Goal: Task Accomplishment & Management: Complete application form

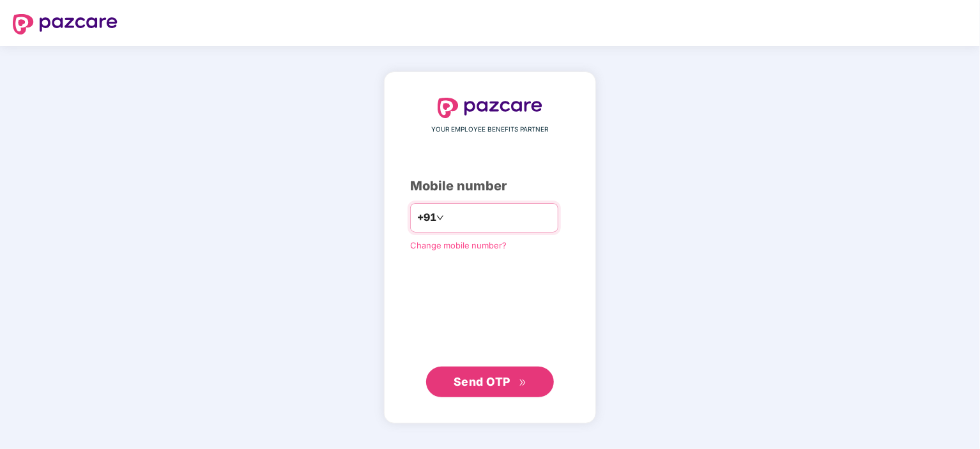
type input "**********"
click at [513, 384] on span "Send OTP" at bounding box center [489, 381] width 73 height 18
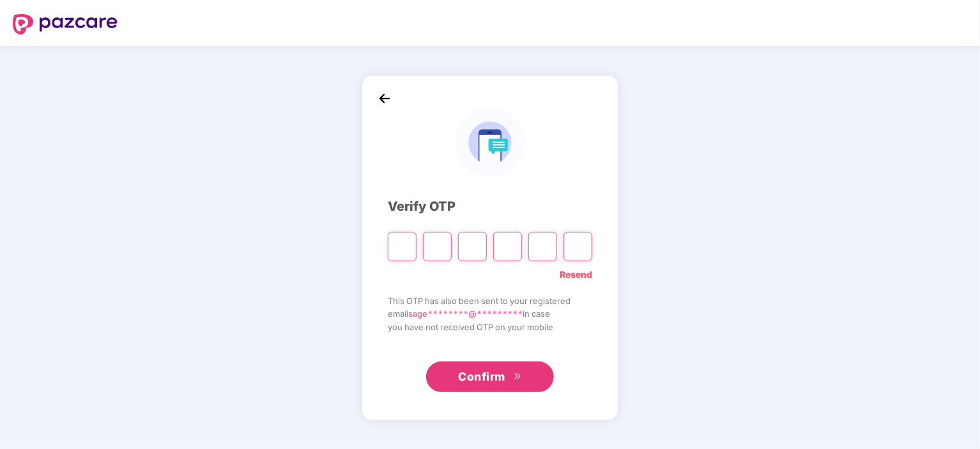
type input "*"
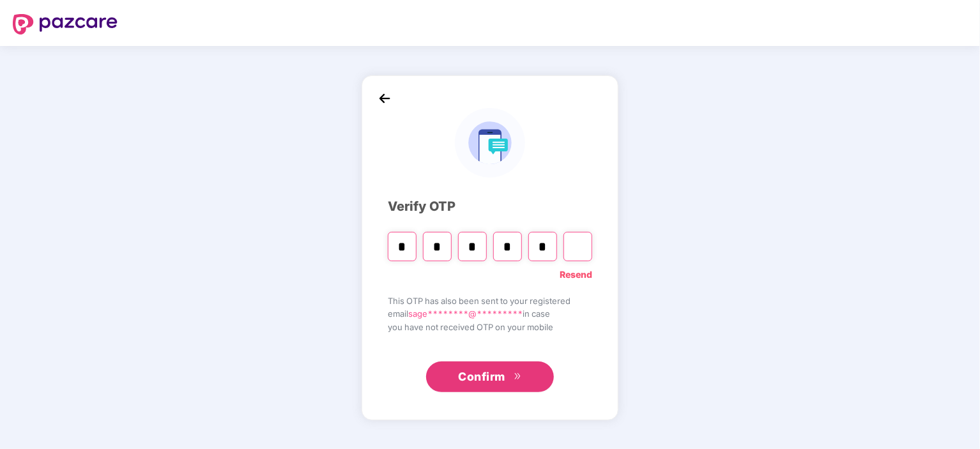
type input "*"
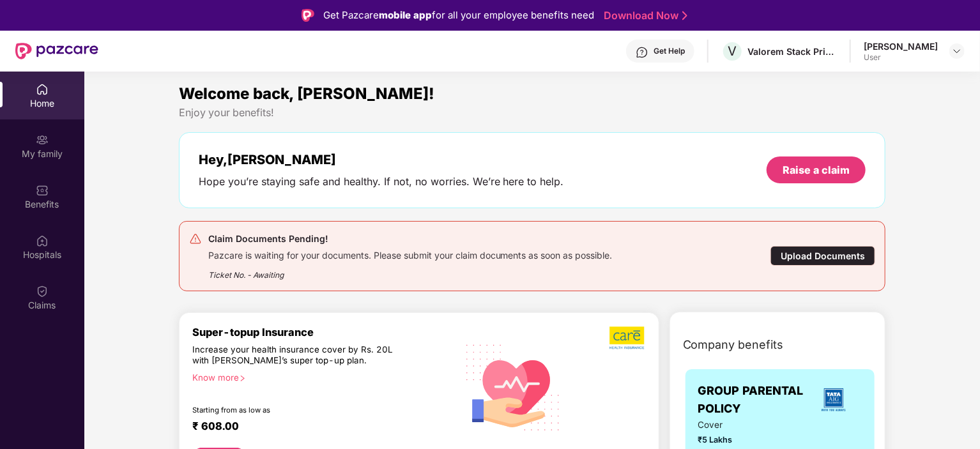
scroll to position [91, 0]
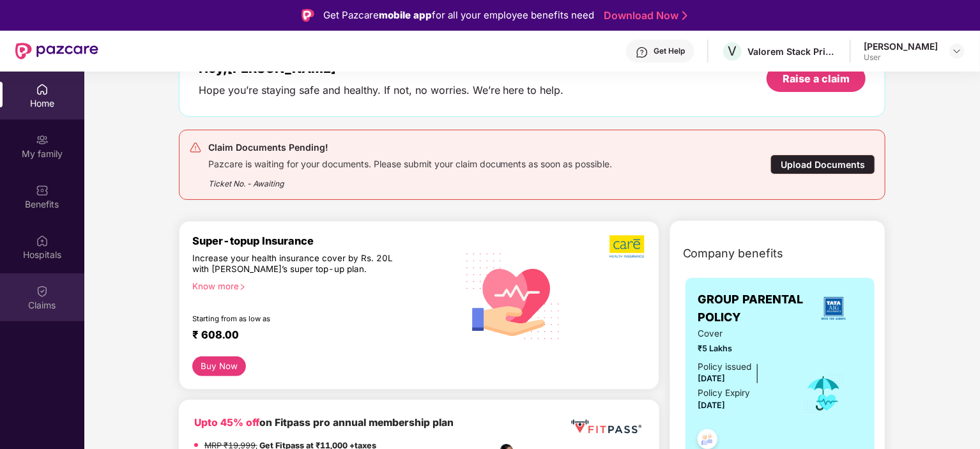
click at [43, 305] on div "Claims" at bounding box center [42, 305] width 84 height 13
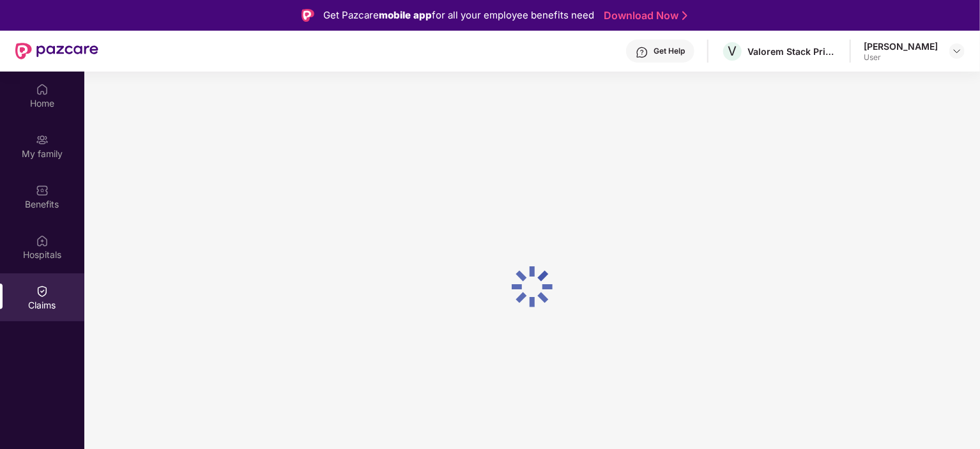
scroll to position [0, 0]
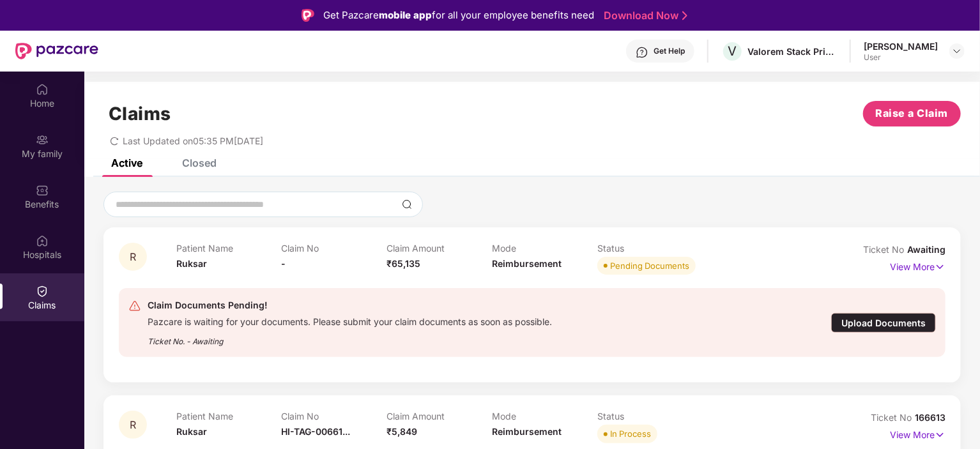
click at [867, 321] on div "Upload Documents" at bounding box center [883, 323] width 105 height 20
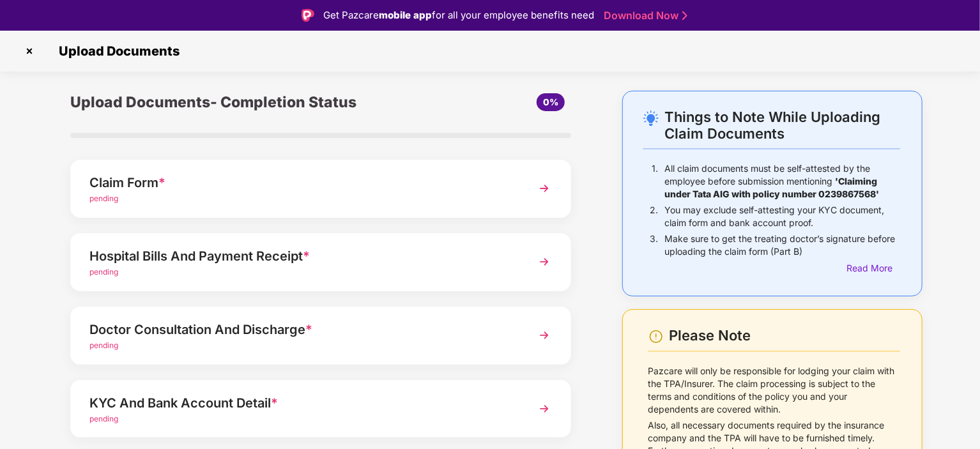
click at [217, 197] on div "pending" at bounding box center [300, 199] width 423 height 12
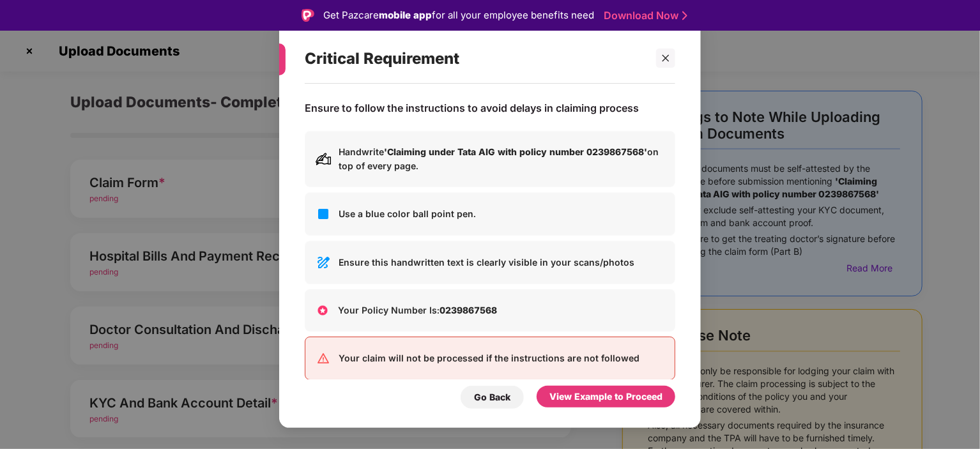
scroll to position [18, 0]
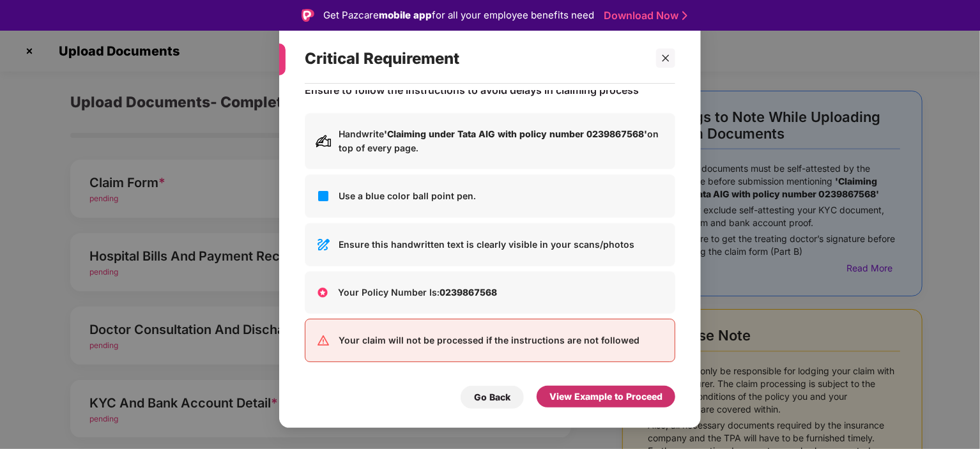
click at [588, 400] on div "View Example to Proceed" at bounding box center [605, 397] width 113 height 14
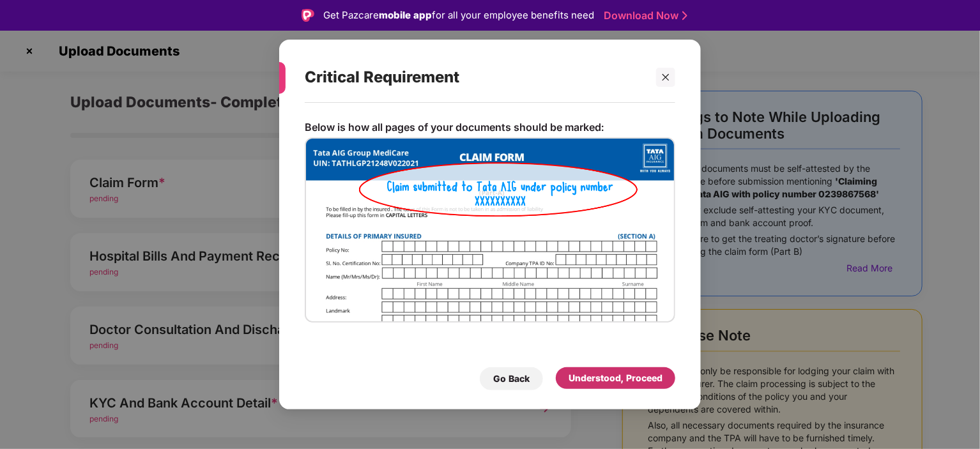
click at [611, 382] on div "Understood, Proceed" at bounding box center [615, 378] width 94 height 14
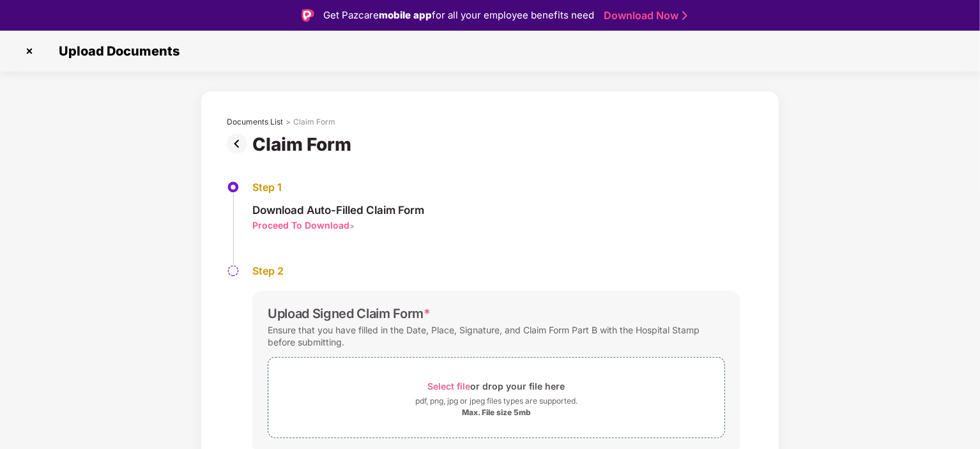
scroll to position [43, 0]
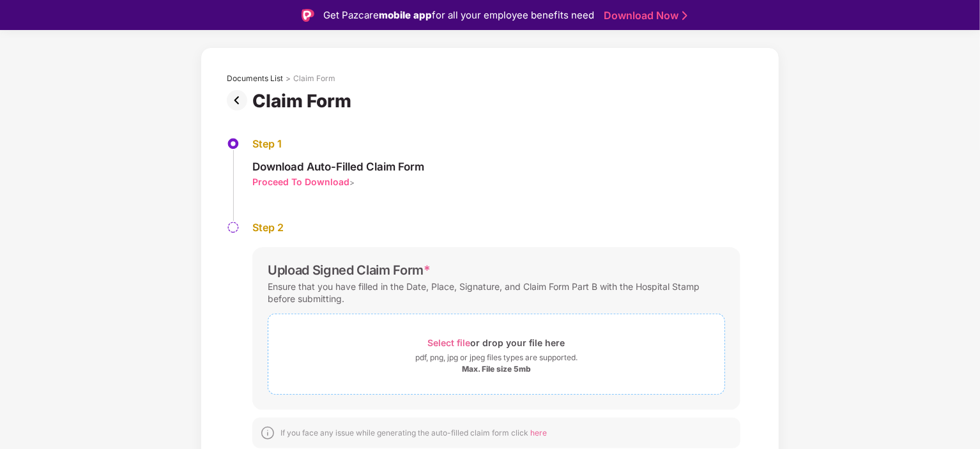
click at [386, 343] on div "Select file or drop your file here" at bounding box center [496, 342] width 456 height 17
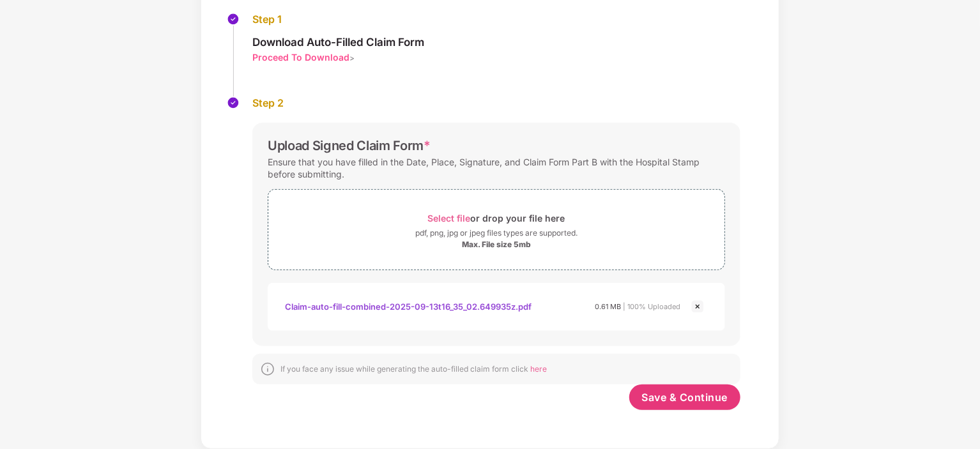
scroll to position [137, 0]
click at [555, 242] on div "Max. File size 5mb" at bounding box center [496, 245] width 456 height 10
click at [472, 227] on div "pdf, png, jpg or jpeg files types are supported." at bounding box center [496, 233] width 162 height 13
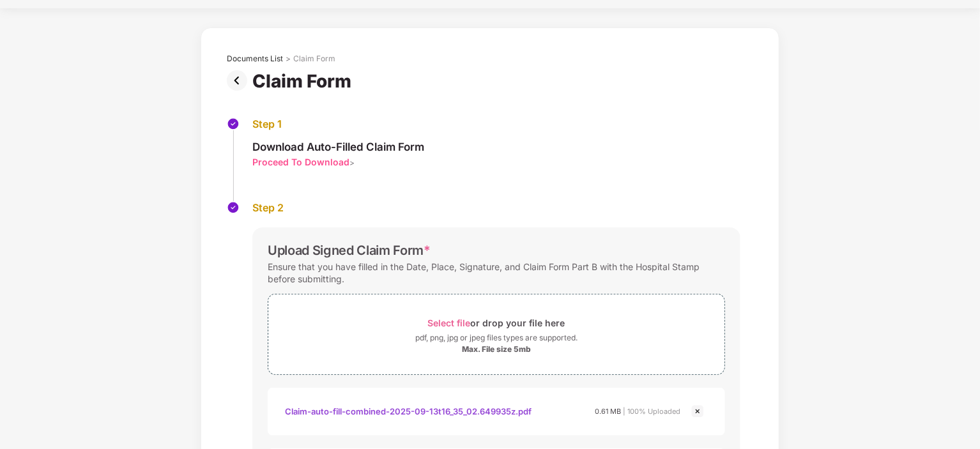
scroll to position [197, 0]
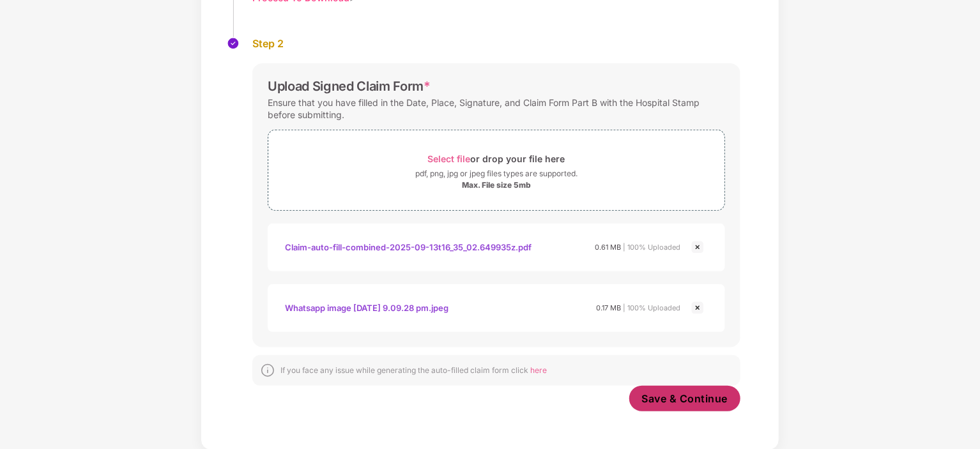
click at [678, 405] on button "Save & Continue" at bounding box center [685, 399] width 112 height 26
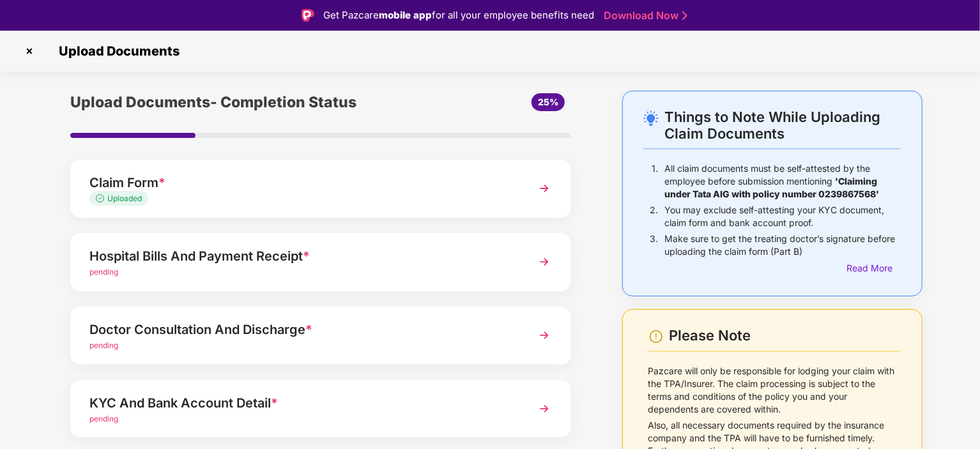
scroll to position [41, 0]
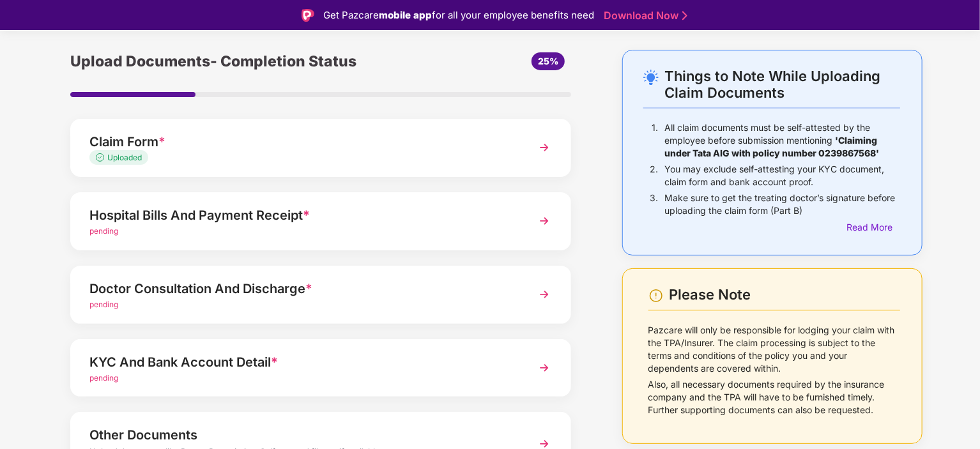
click at [301, 221] on div "Hospital Bills And Payment Receipt *" at bounding box center [300, 215] width 423 height 20
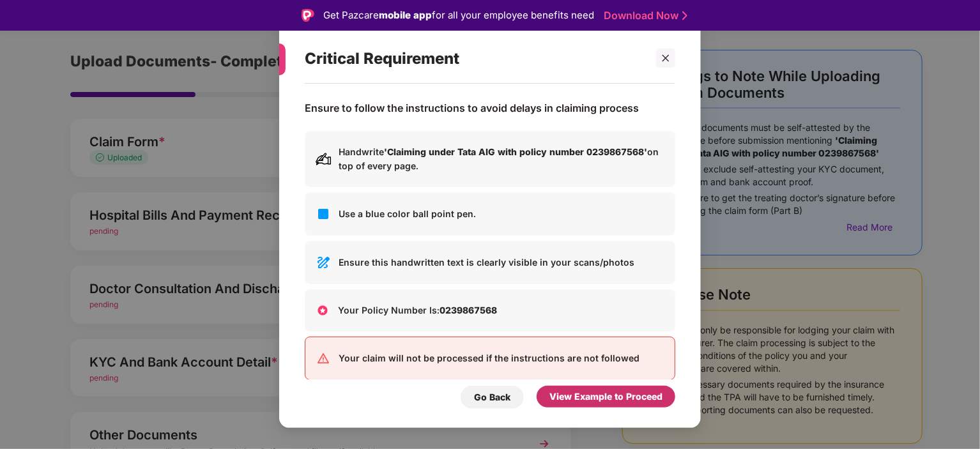
click at [604, 393] on div "View Example to Proceed" at bounding box center [605, 397] width 113 height 14
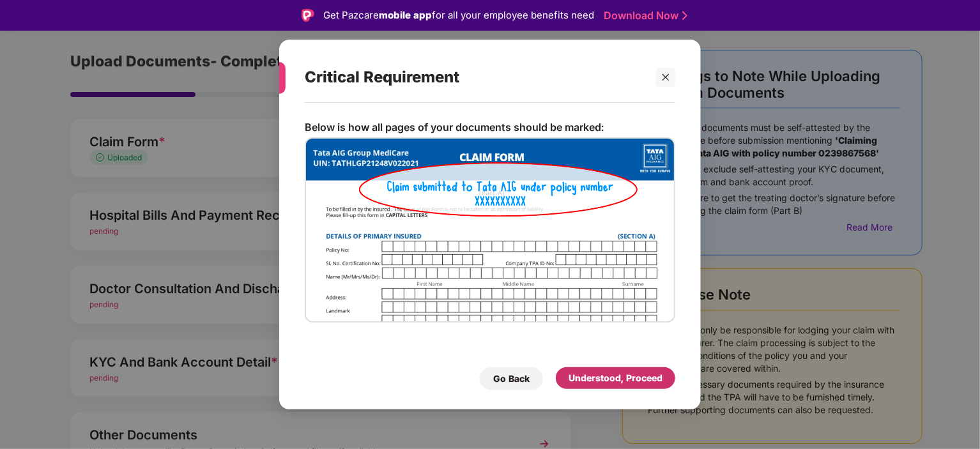
click at [632, 380] on div "Understood, Proceed" at bounding box center [615, 378] width 94 height 14
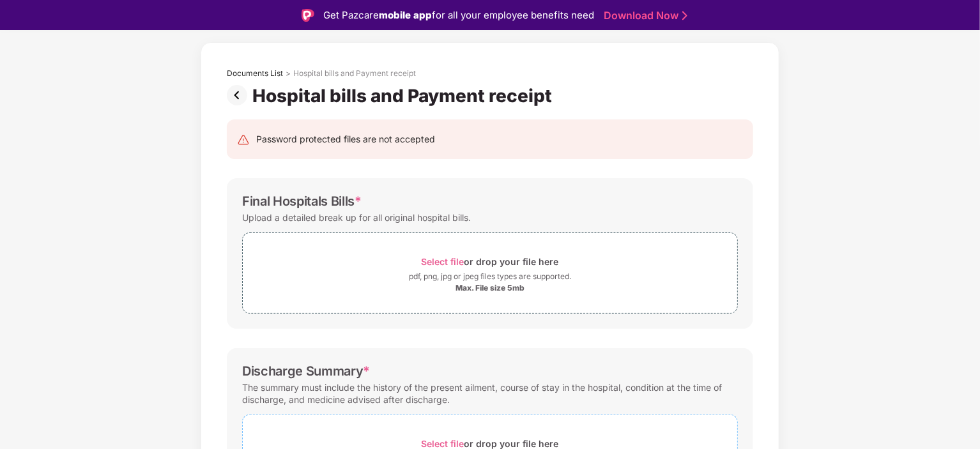
scroll to position [49, 0]
click at [485, 268] on div "Select file or drop your file here" at bounding box center [489, 261] width 137 height 17
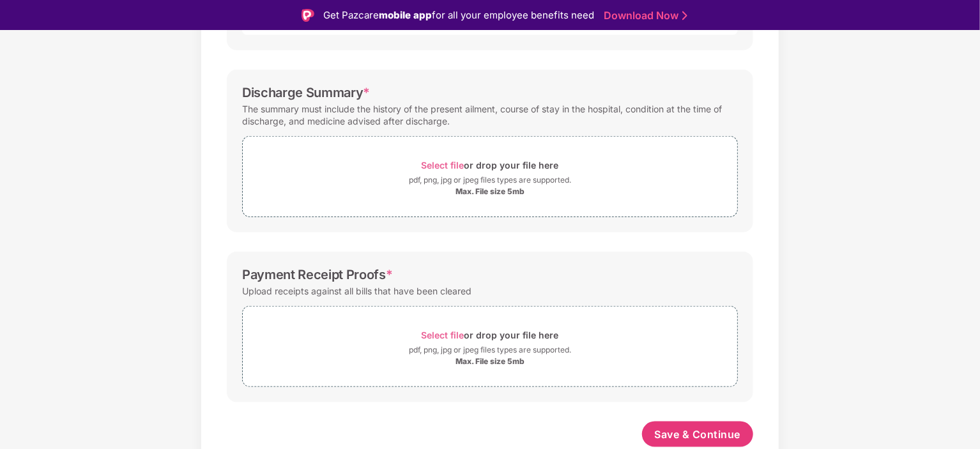
scroll to position [629, 0]
click at [570, 345] on div "pdf, png, jpg or jpeg files types are supported." at bounding box center [490, 351] width 162 height 13
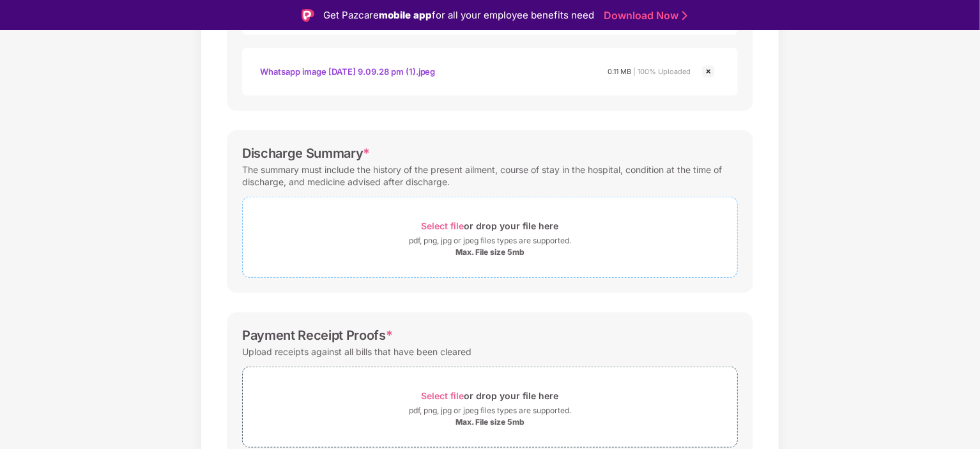
scroll to position [569, 0]
click at [494, 243] on div "pdf, png, jpg or jpeg files types are supported." at bounding box center [490, 241] width 162 height 13
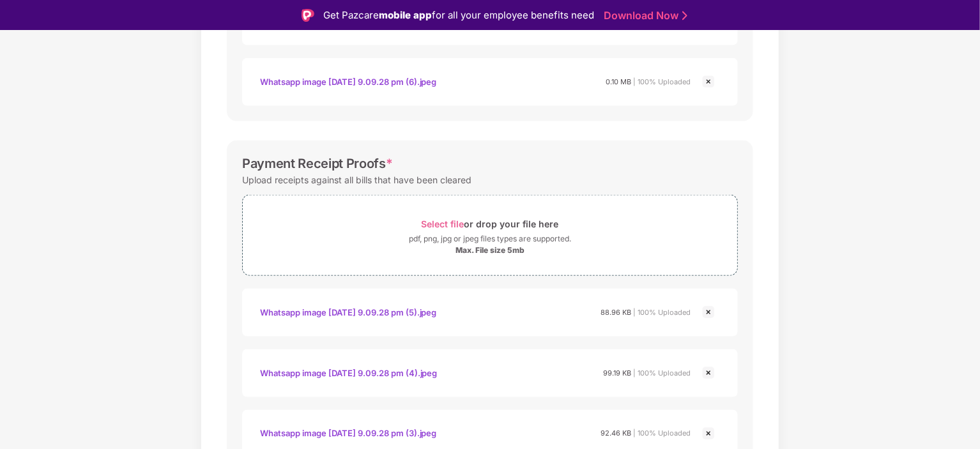
scroll to position [1054, 0]
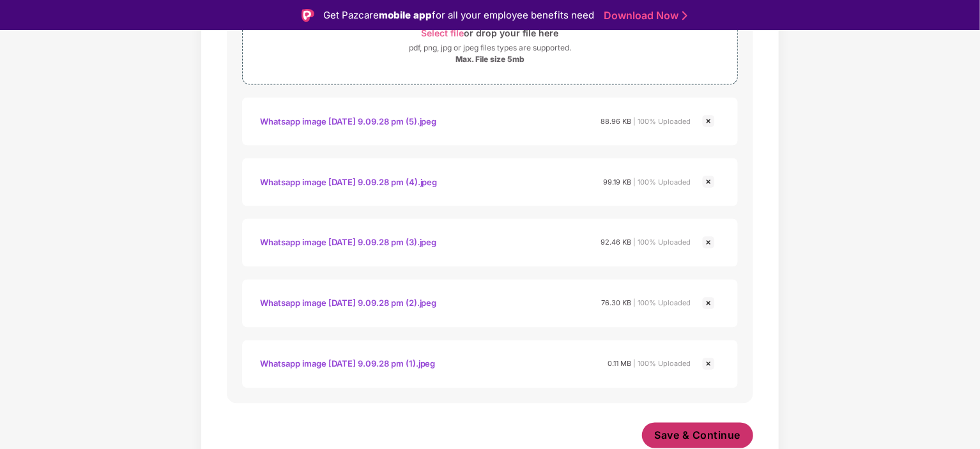
click at [683, 430] on span "Save & Continue" at bounding box center [698, 436] width 86 height 14
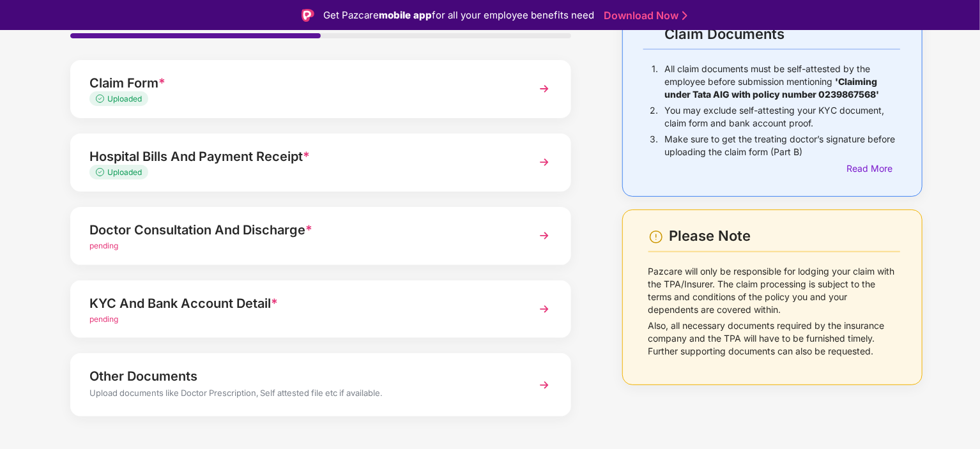
scroll to position [115, 0]
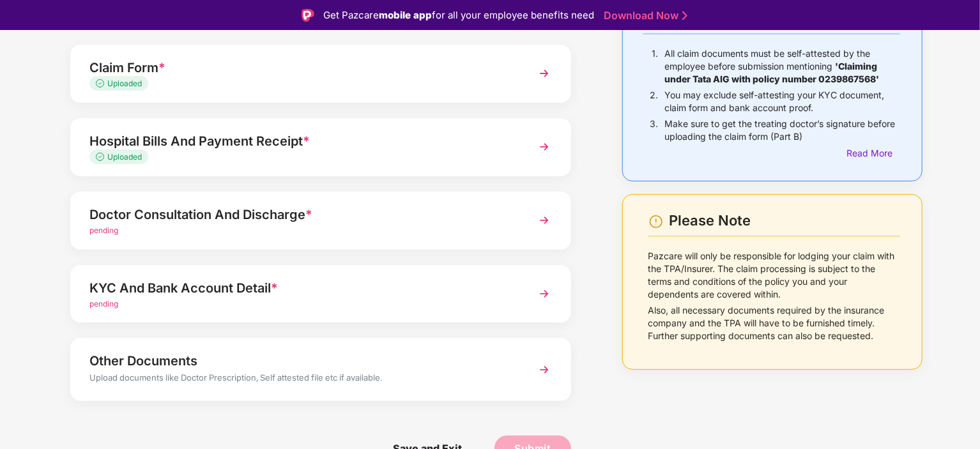
click at [316, 216] on div "Doctor Consultation And Discharge *" at bounding box center [300, 214] width 423 height 20
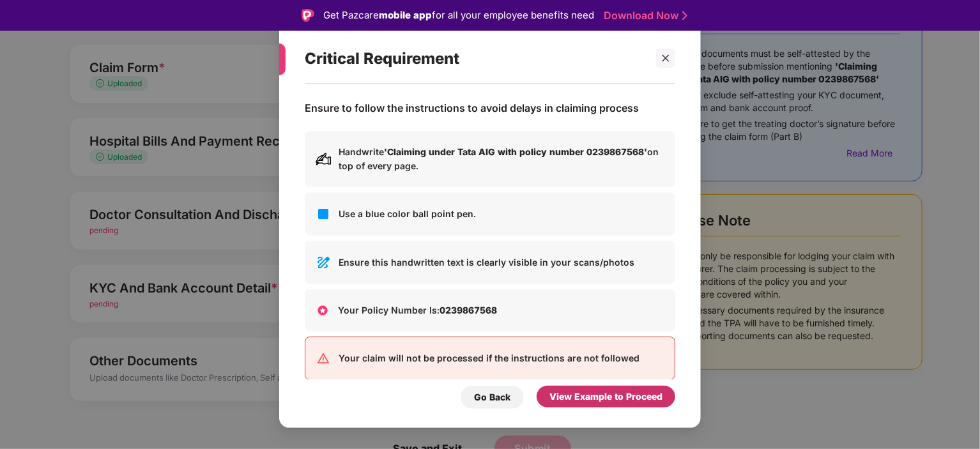
click at [624, 401] on div "View Example to Proceed" at bounding box center [605, 397] width 113 height 14
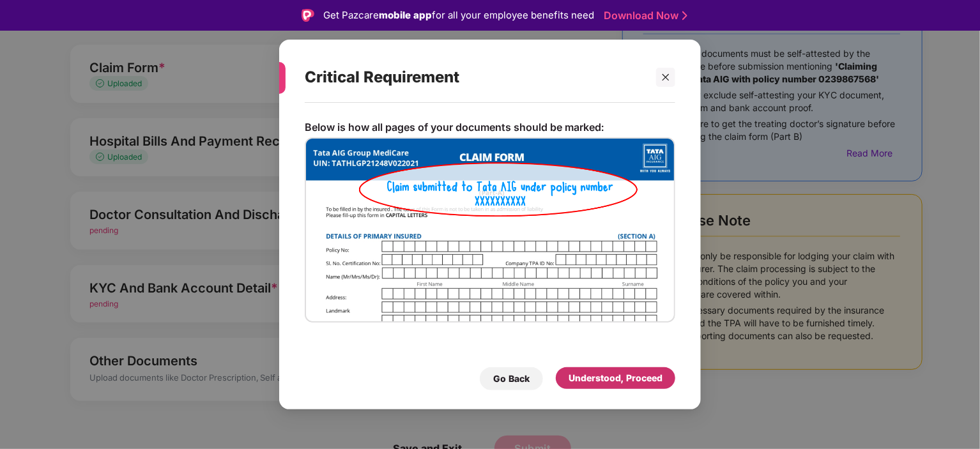
click at [614, 379] on div "Understood, Proceed" at bounding box center [615, 378] width 94 height 14
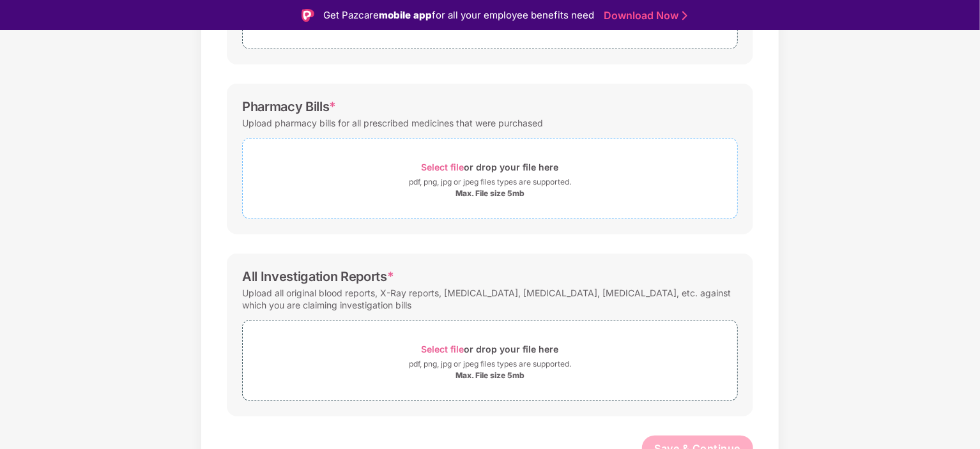
scroll to position [326, 0]
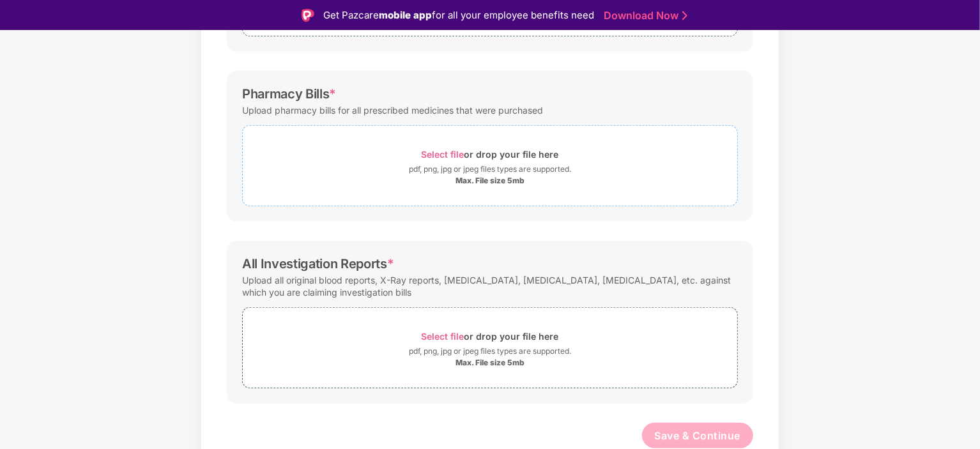
click at [427, 146] on div "Select file or drop your file here" at bounding box center [489, 154] width 137 height 17
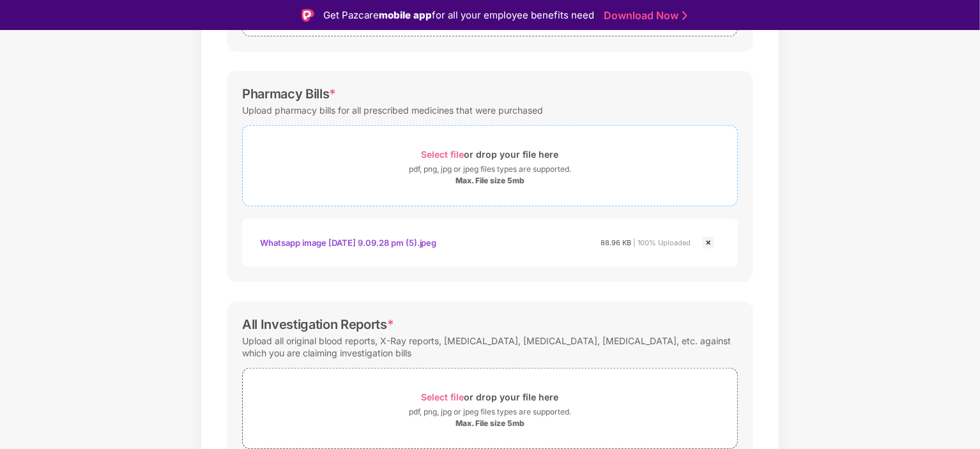
click at [450, 136] on span "Select file or drop your file here pdf, png, jpg or jpeg files types are suppor…" at bounding box center [490, 165] width 494 height 61
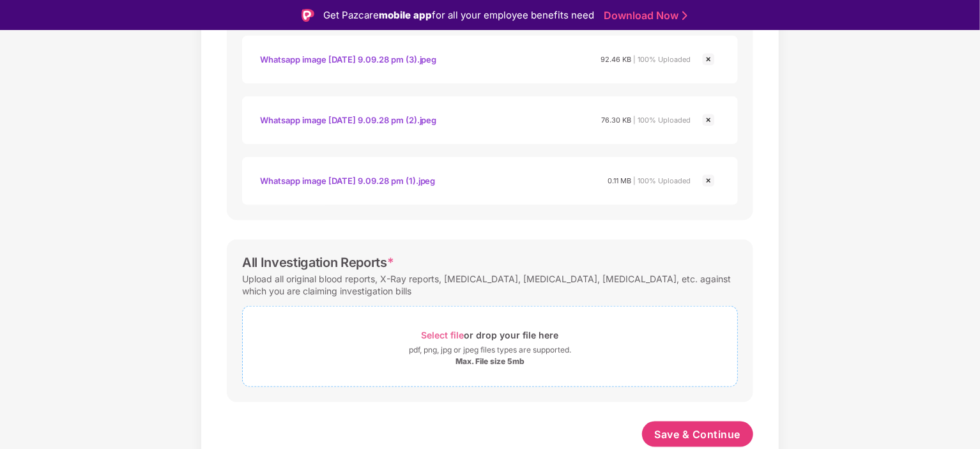
click at [448, 360] on div "Max. File size 5mb" at bounding box center [490, 361] width 494 height 10
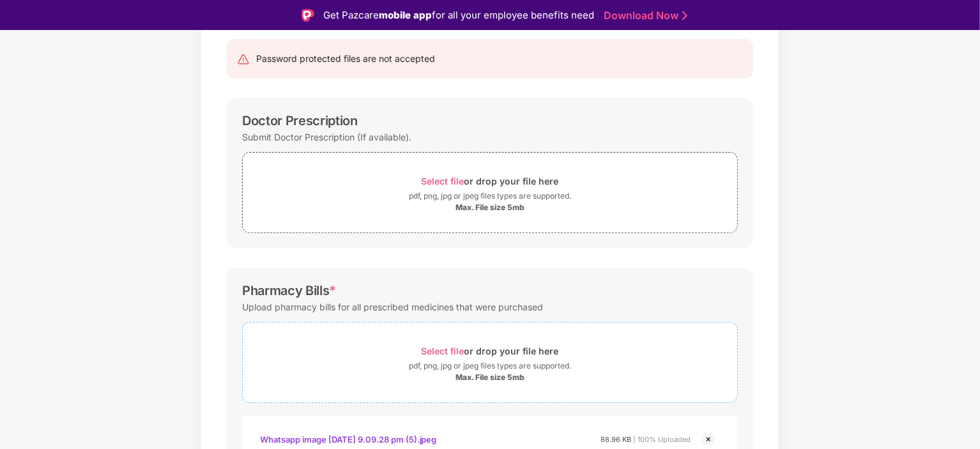
scroll to position [932, 0]
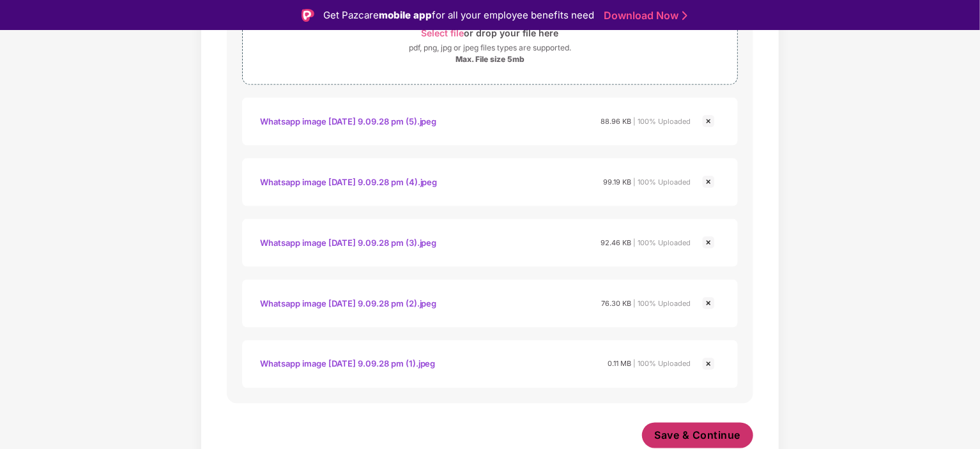
click at [668, 430] on span "Save & Continue" at bounding box center [698, 436] width 86 height 14
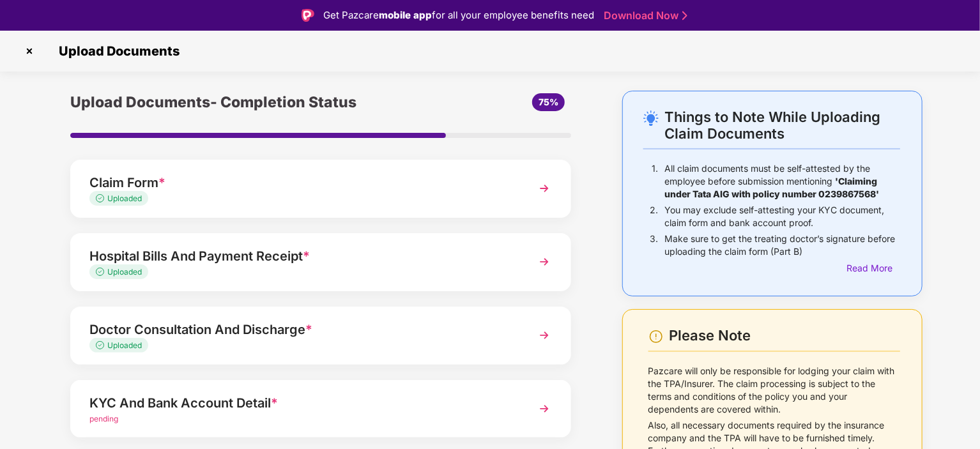
scroll to position [115, 0]
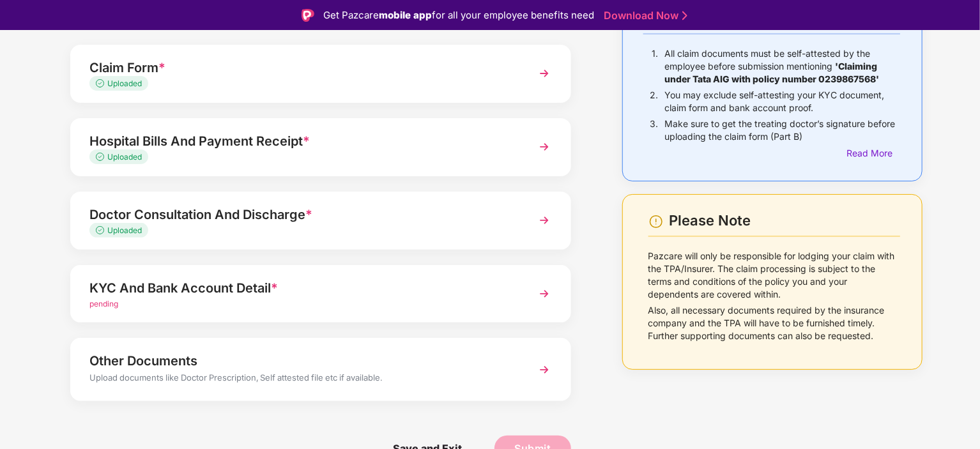
click at [255, 307] on div "pending" at bounding box center [300, 304] width 423 height 12
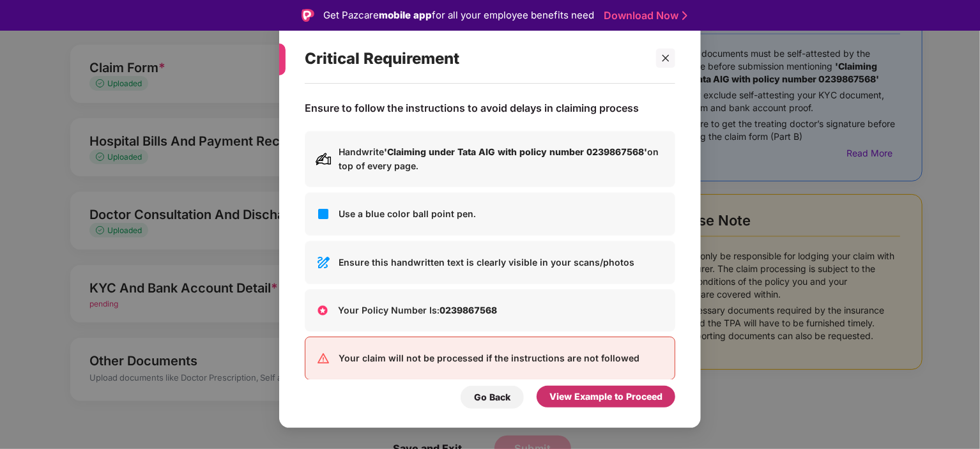
click at [635, 395] on div "View Example to Proceed" at bounding box center [605, 397] width 113 height 14
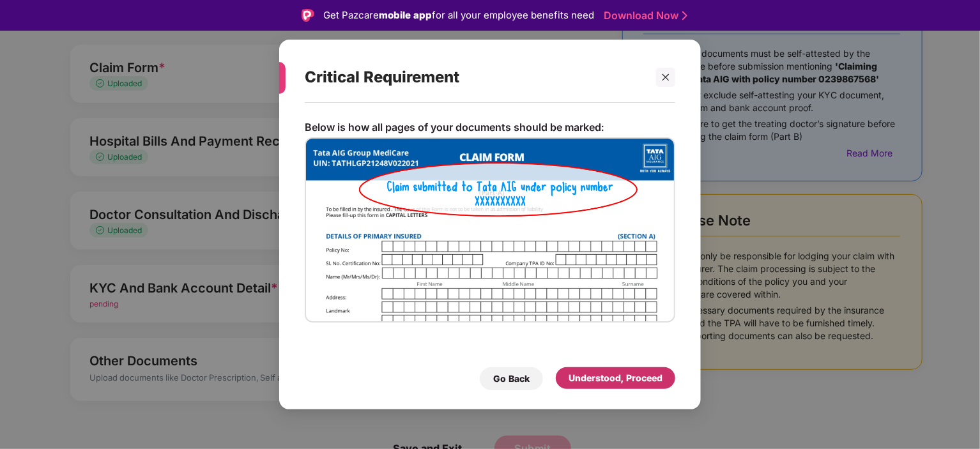
click at [611, 381] on div "Understood, Proceed" at bounding box center [615, 378] width 94 height 14
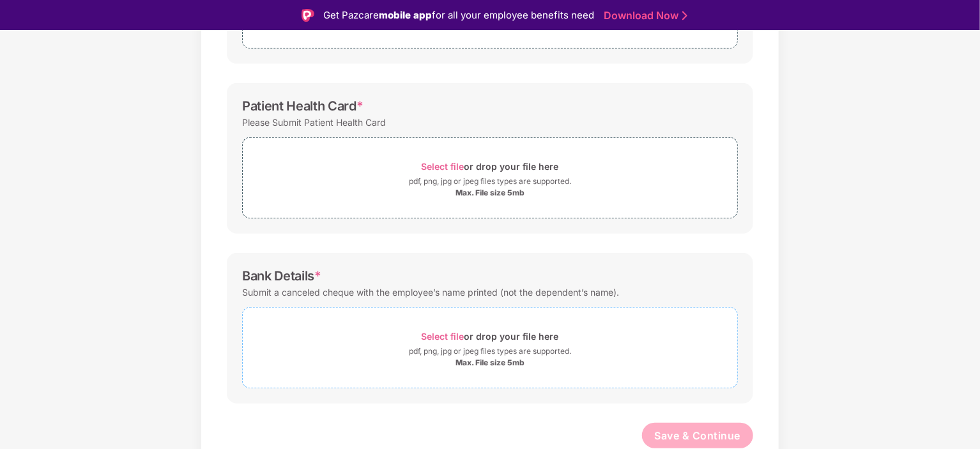
scroll to position [0, 0]
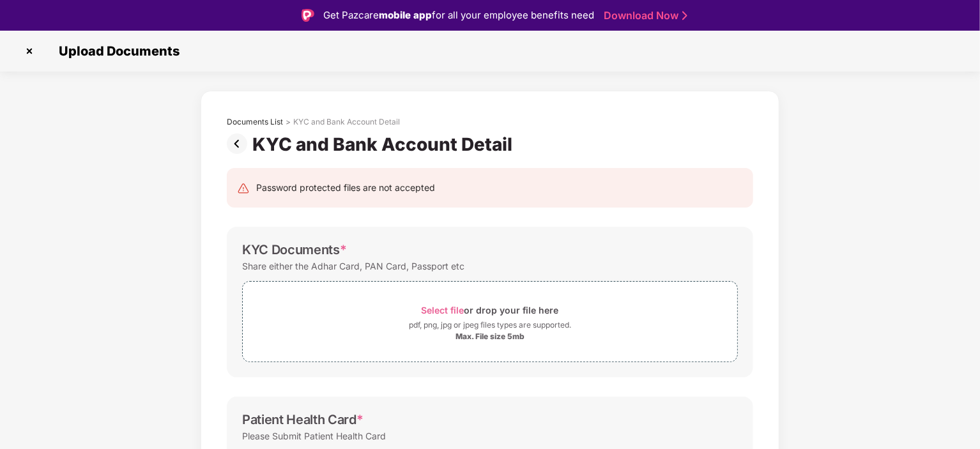
click at [243, 140] on img at bounding box center [240, 143] width 26 height 20
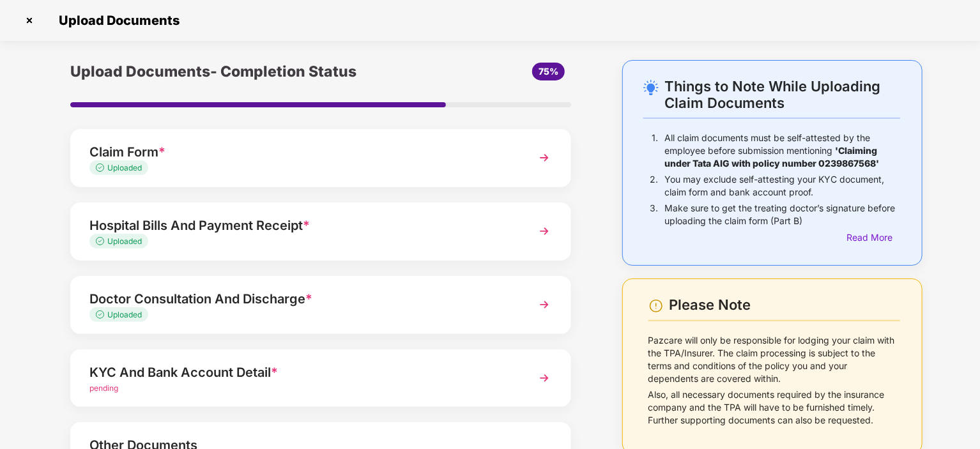
scroll to position [115, 0]
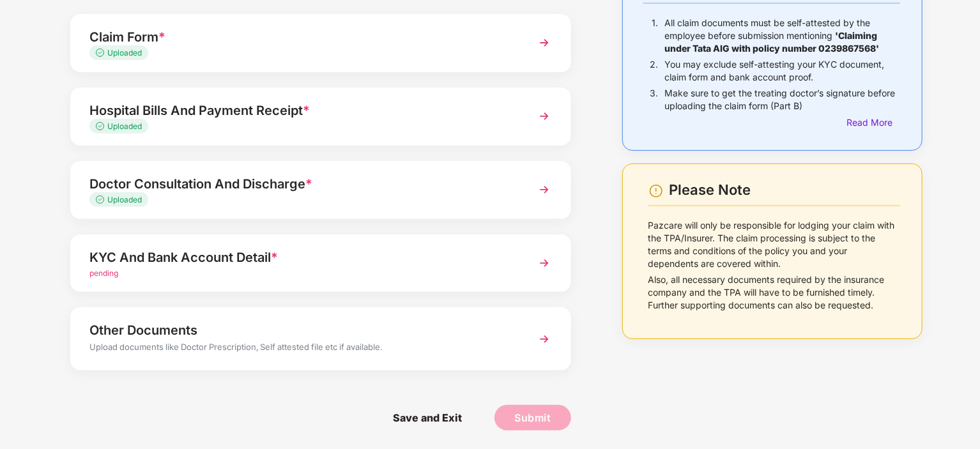
click at [300, 344] on div "Upload documents like Doctor Prescription, Self attested file etc if available." at bounding box center [300, 348] width 423 height 17
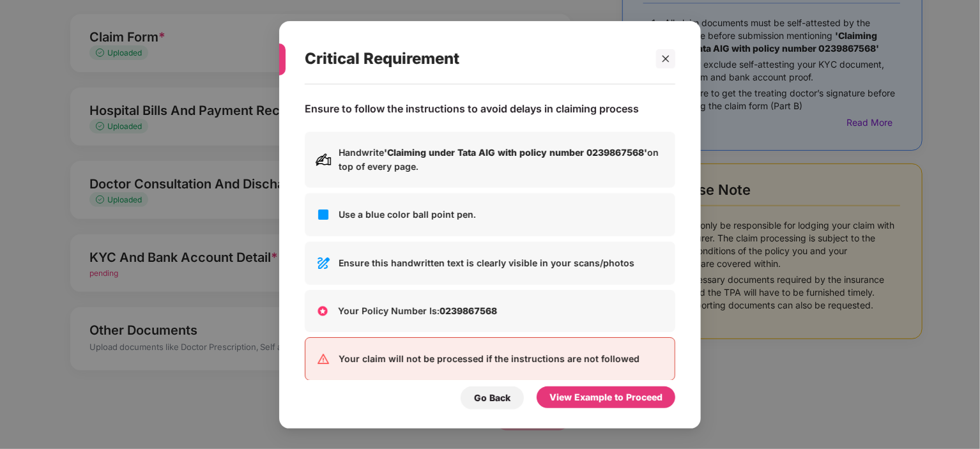
scroll to position [0, 0]
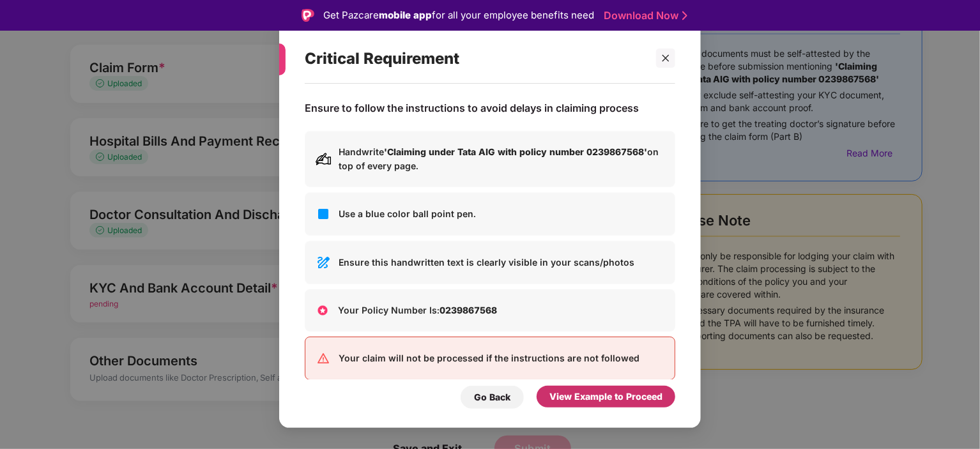
click at [596, 392] on div "View Example to Proceed" at bounding box center [605, 397] width 113 height 14
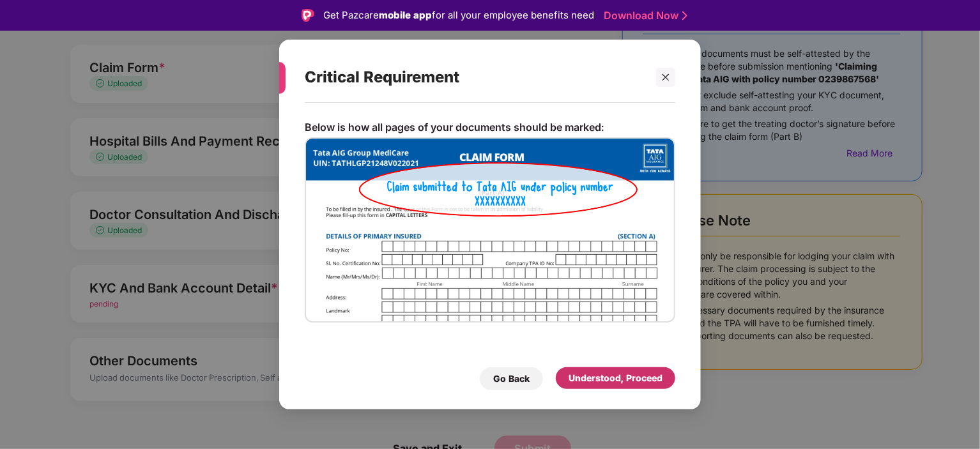
click at [611, 369] on div "Understood, Proceed" at bounding box center [615, 378] width 119 height 22
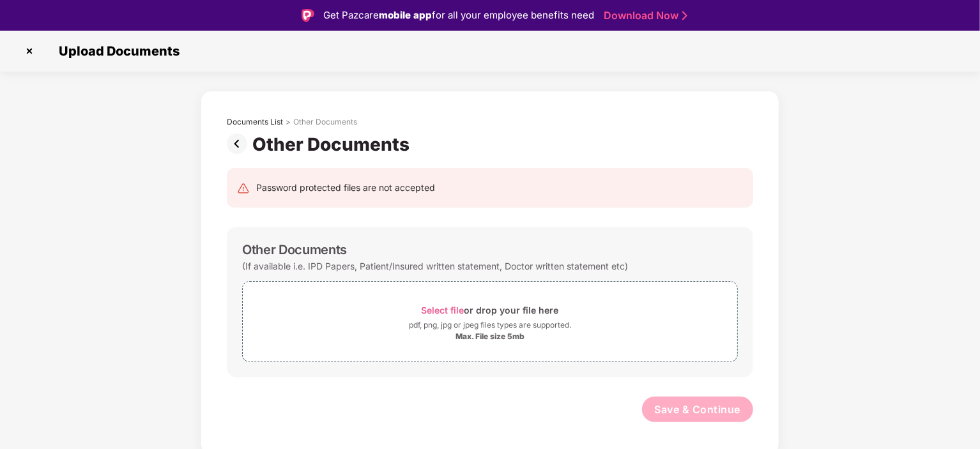
click at [240, 148] on img at bounding box center [240, 143] width 26 height 20
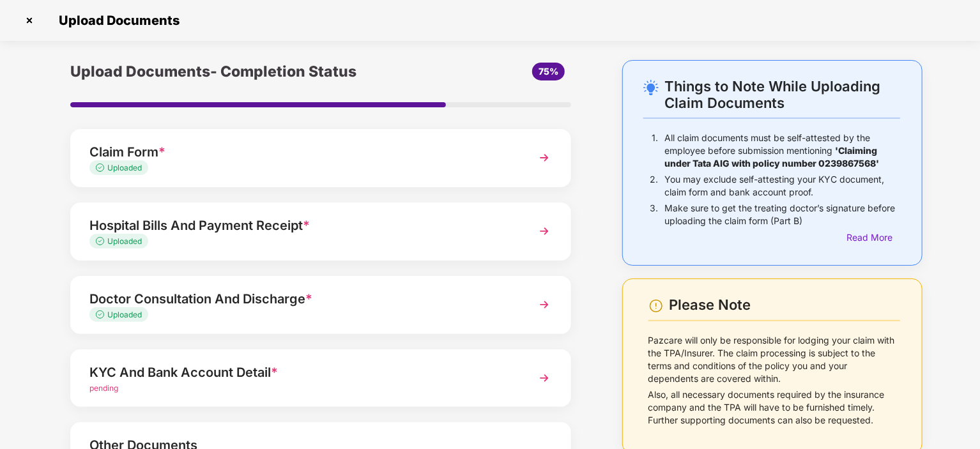
scroll to position [115, 0]
